Goal: Submit feedback/report problem

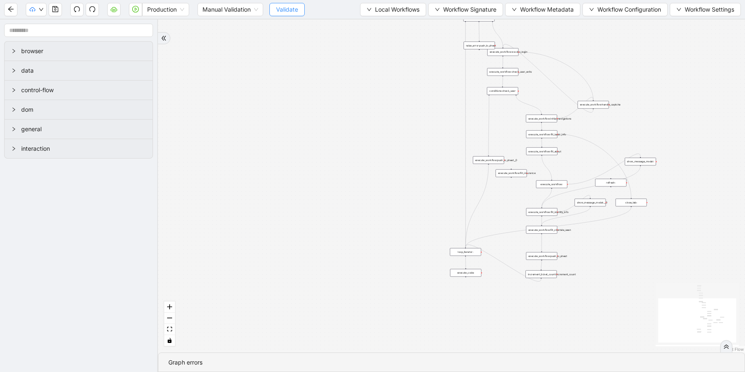
click at [285, 9] on span "Validate" at bounding box center [287, 9] width 22 height 9
click at [133, 10] on icon "play-circle" at bounding box center [135, 9] width 7 height 7
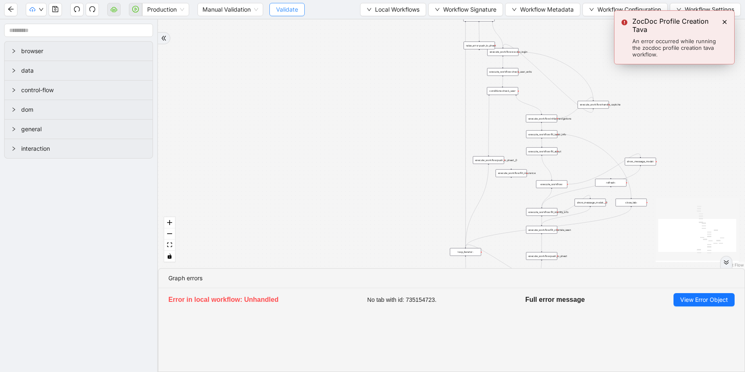
click at [292, 8] on span "Validate" at bounding box center [287, 9] width 22 height 9
click at [196, 38] on div "trigger loop_data:provider_data execute_workflow:retool_data_fetch execute_work…" at bounding box center [451, 144] width 587 height 249
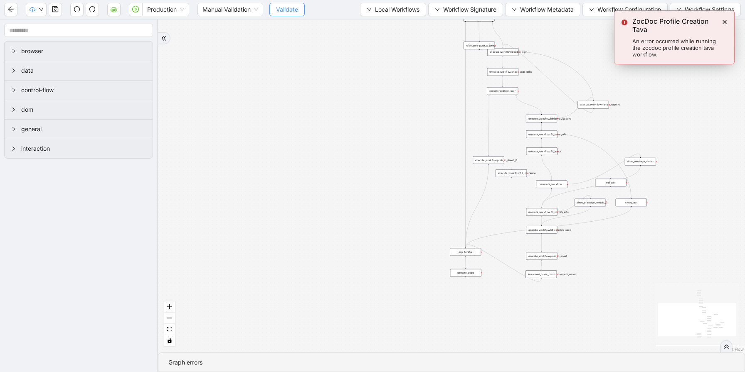
click at [283, 10] on span "Validate" at bounding box center [287, 9] width 22 height 9
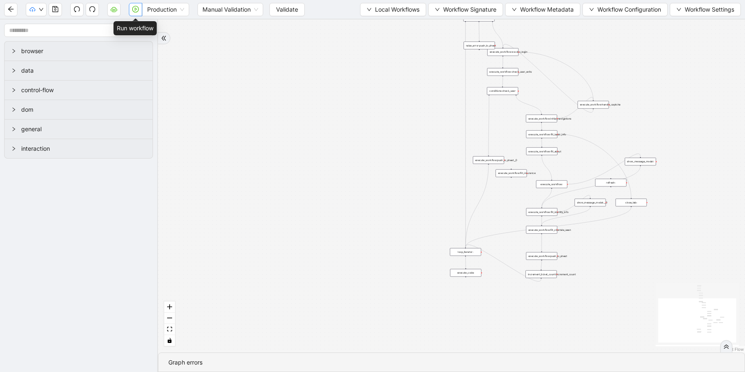
click at [138, 11] on icon "play-circle" at bounding box center [135, 9] width 7 height 7
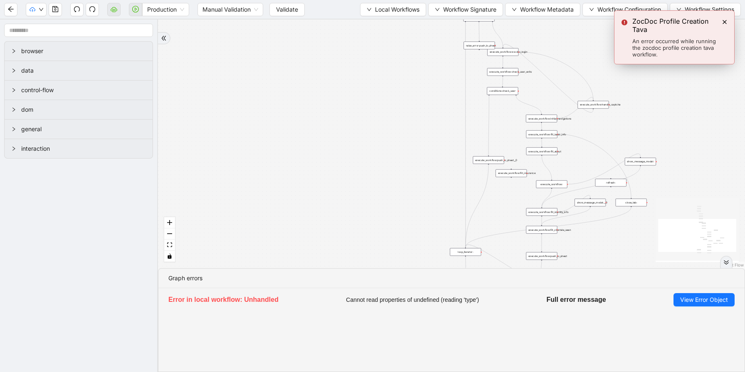
click at [428, 297] on span "Cannot read properties of undefined (reading 'type')" at bounding box center [412, 299] width 133 height 9
click at [693, 297] on span "View Error Object" at bounding box center [704, 299] width 48 height 9
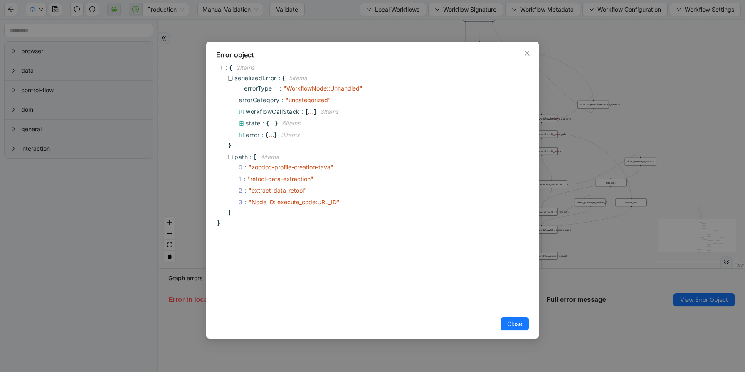
click at [594, 130] on div "Error object : { 2 item s serializedError : { 5 item s __errorType__ : " Workfl…" at bounding box center [372, 186] width 745 height 372
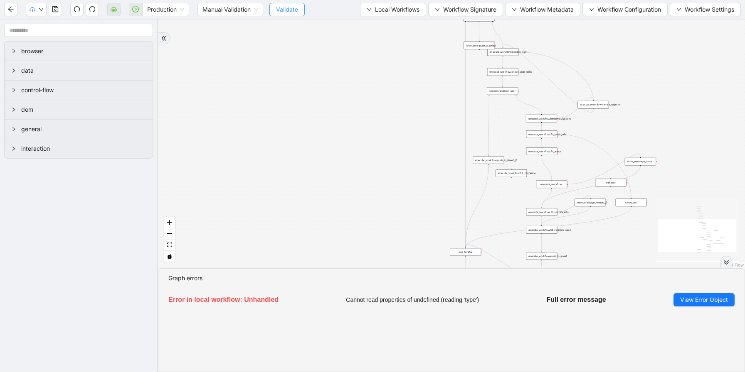
click at [295, 10] on span "Validate" at bounding box center [287, 9] width 22 height 9
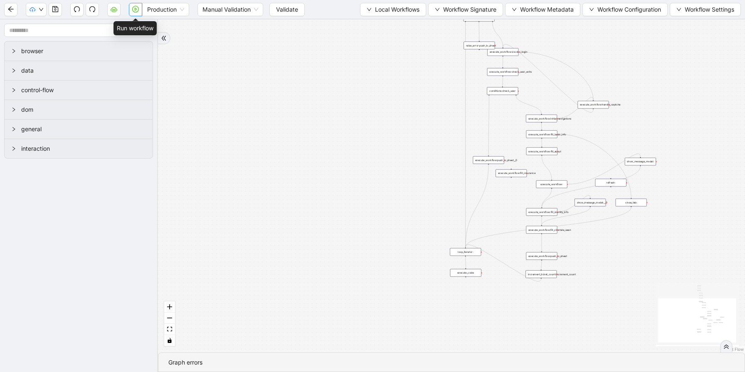
click at [135, 10] on icon "play-circle" at bounding box center [136, 8] width 2 height 3
